Goal: Task Accomplishment & Management: Manage account settings

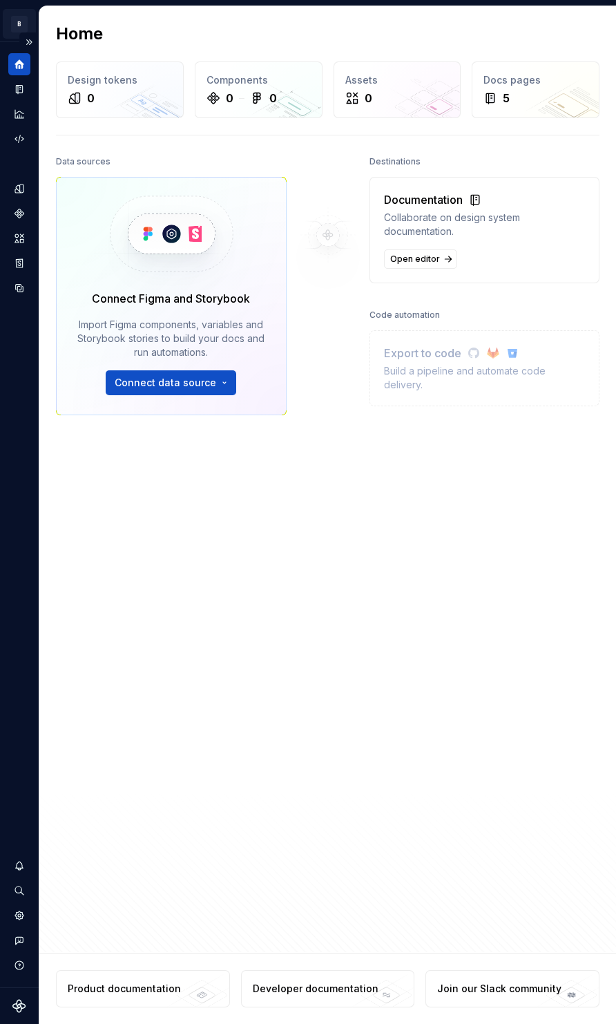
click at [21, 15] on html "B Compass MW Design system data Home Design tokens 0 Components 0 0 Assets 0 Do…" at bounding box center [308, 512] width 616 height 1024
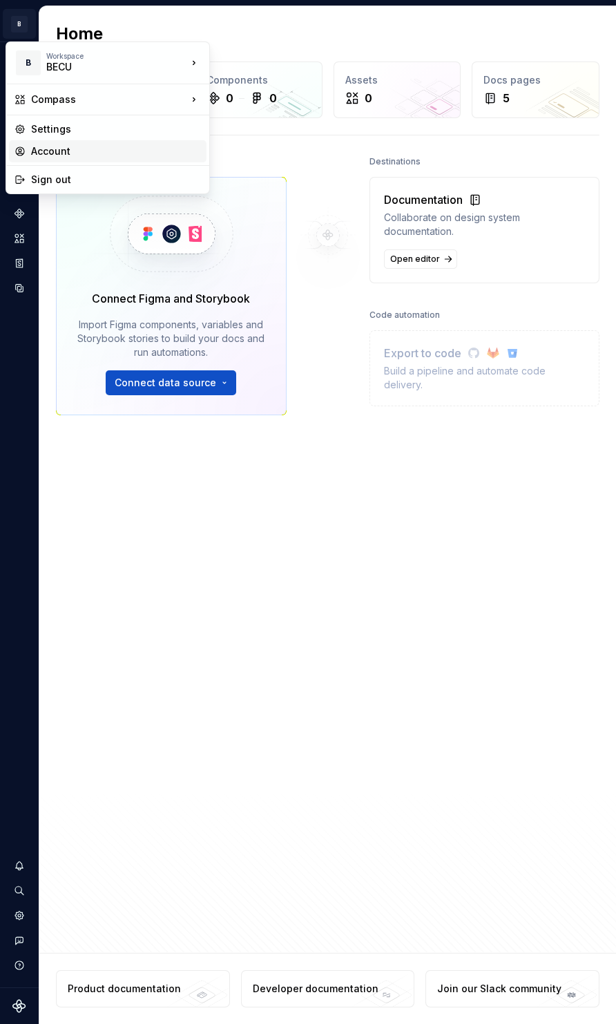
click at [69, 153] on div "Account" at bounding box center [116, 151] width 170 height 14
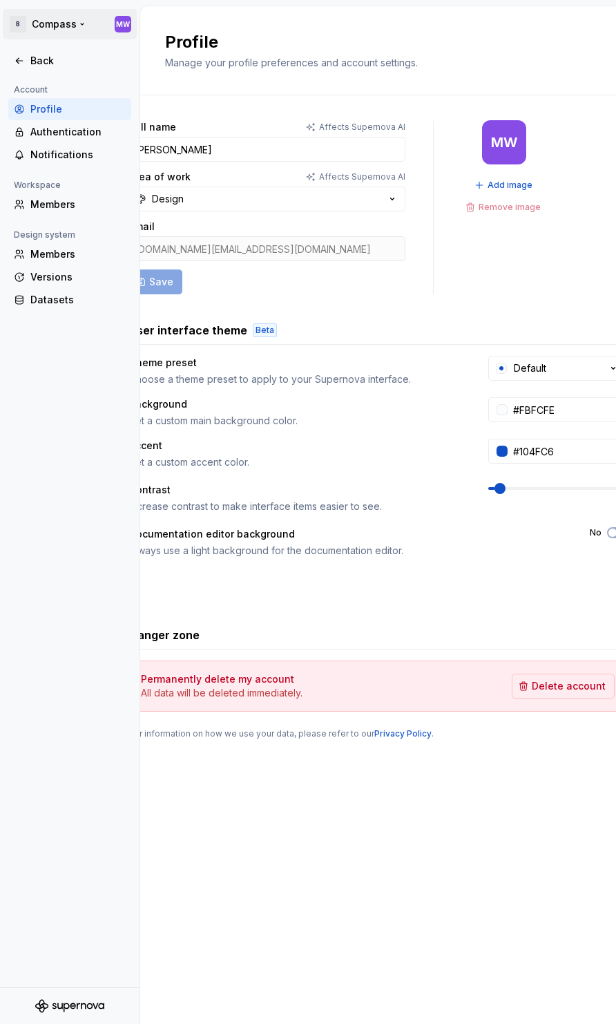
click at [59, 17] on html "B Compass MW Back Account Profile Authentication Notifications Workspace Member…" at bounding box center [308, 512] width 616 height 1024
click at [77, 1] on html "B Compass MW Back Account Profile Authentication Notifications Workspace Member…" at bounding box center [308, 512] width 616 height 1024
click at [55, 68] on div "Back" at bounding box center [69, 61] width 123 height 22
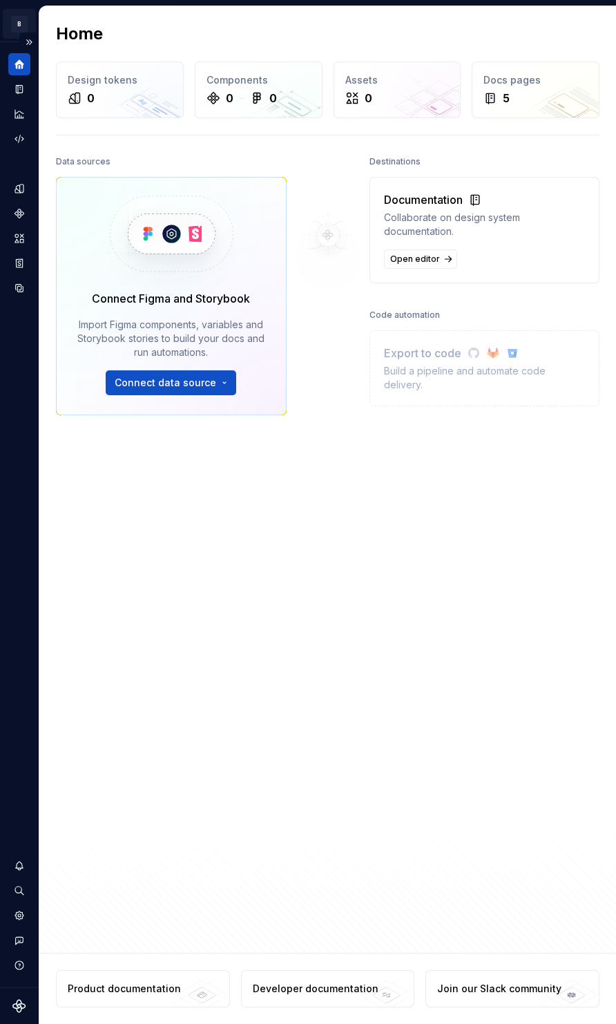
click at [19, 28] on html "B Compass MW Design system data Home Design tokens 0 Components 0 0 Assets 0 Do…" at bounding box center [308, 512] width 616 height 1024
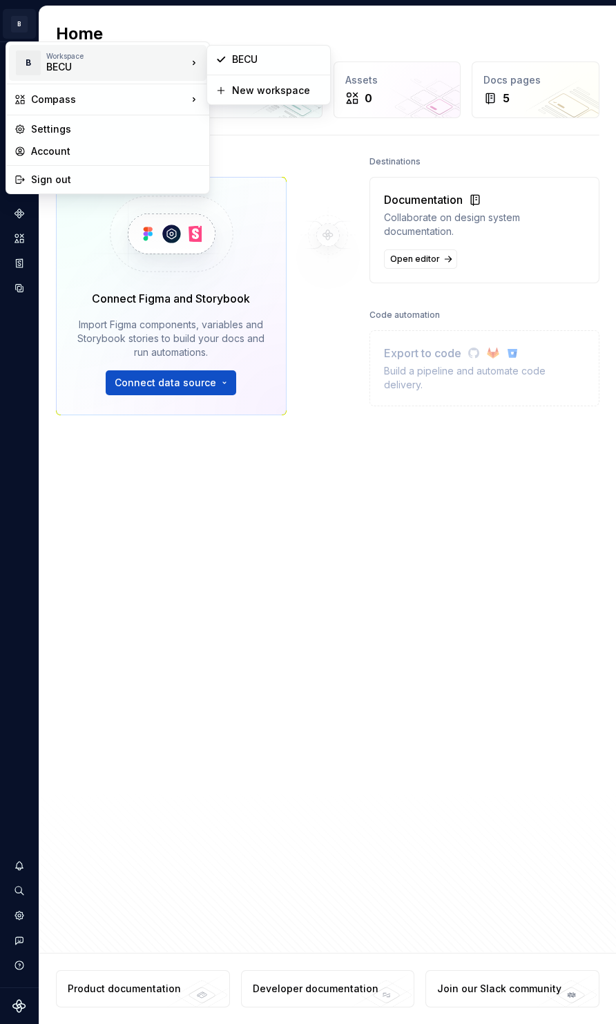
click at [103, 63] on div "BECU" at bounding box center [104, 67] width 117 height 14
click at [73, 177] on div "Sign out" at bounding box center [116, 180] width 170 height 14
